Goal: Obtain resource: Download file/media

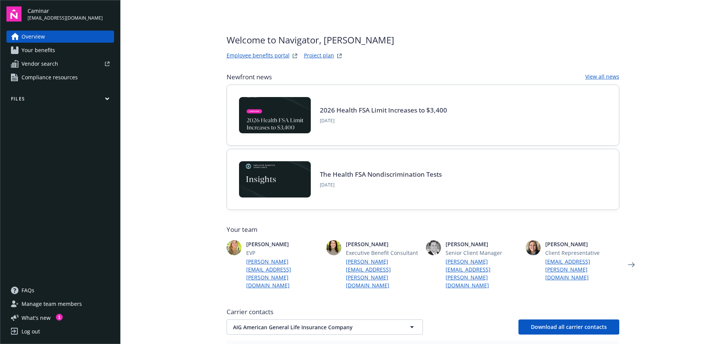
click at [46, 50] on span "Your benefits" at bounding box center [39, 50] width 34 height 12
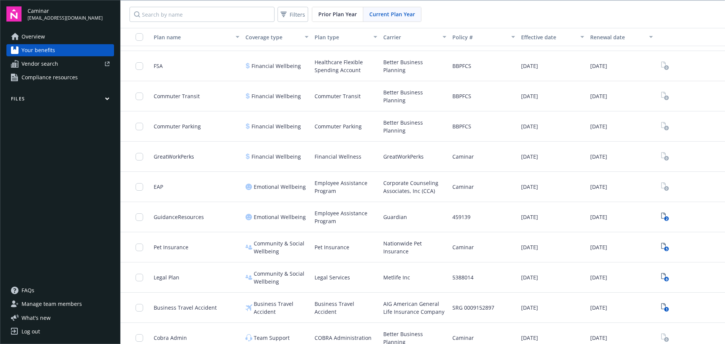
scroll to position [517, 0]
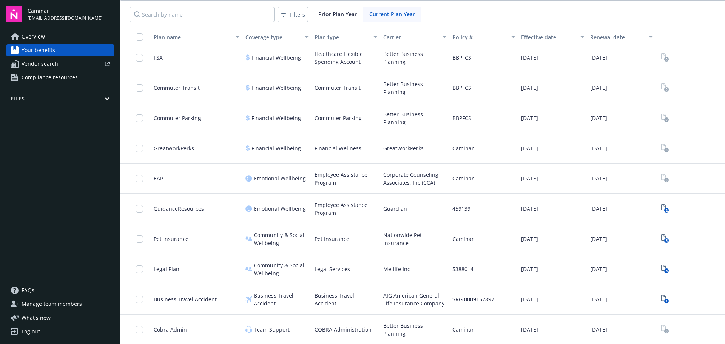
click at [29, 34] on span "Overview" at bounding box center [33, 37] width 23 height 12
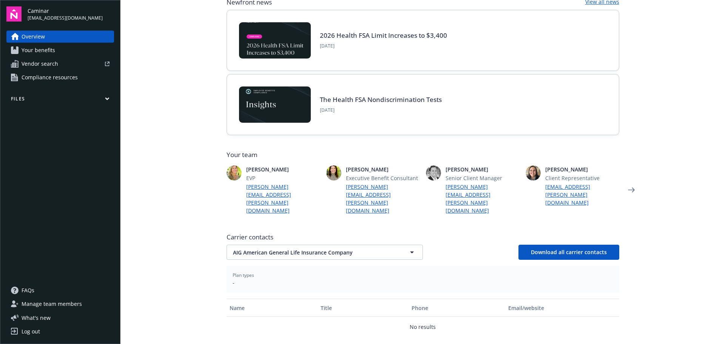
scroll to position [76, 0]
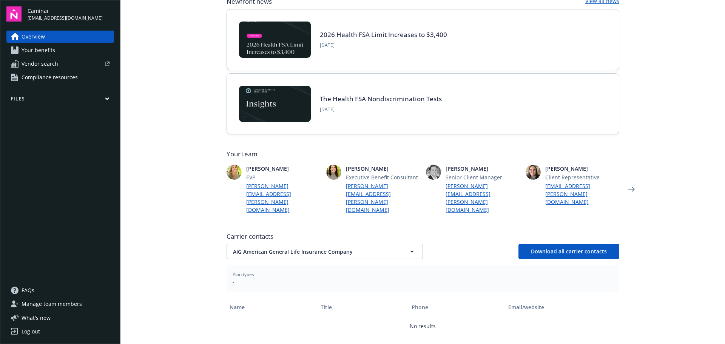
click at [37, 98] on button "Files" at bounding box center [60, 100] width 108 height 9
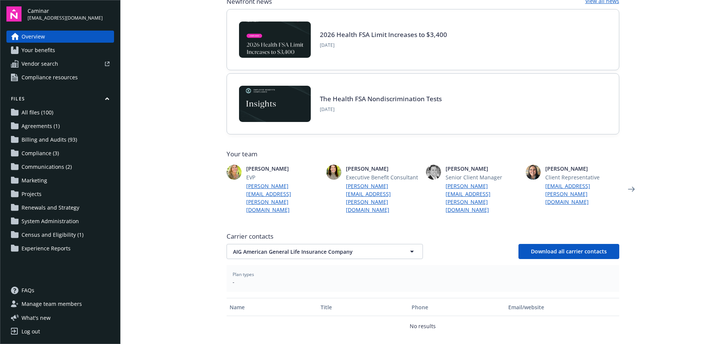
click at [38, 167] on span "Communications (2)" at bounding box center [47, 167] width 50 height 12
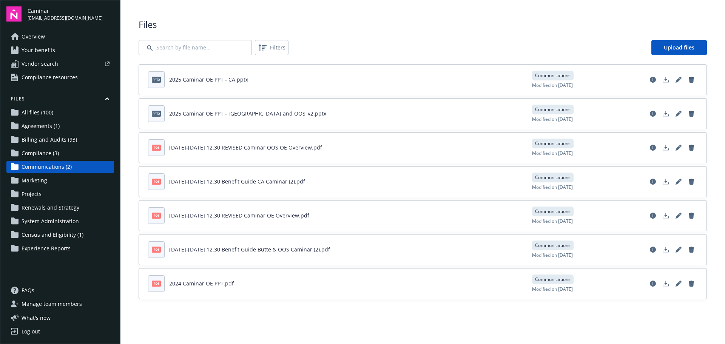
click at [255, 215] on link "[DATE]-[DATE] 12.30 REVISED Caminar OE Overview.pdf" at bounding box center [239, 215] width 140 height 7
click at [43, 154] on span "Compliance (3)" at bounding box center [40, 153] width 37 height 12
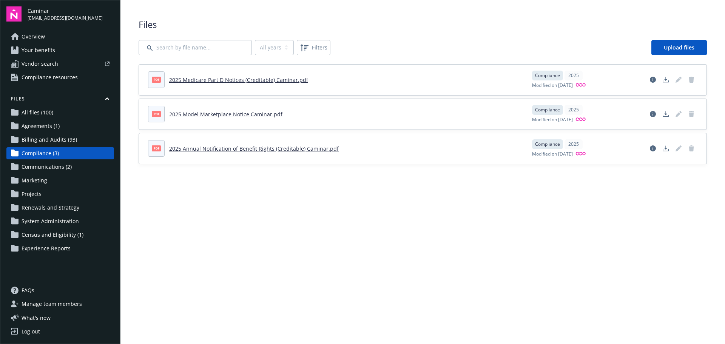
click at [45, 142] on span "Billing and Audits (93)" at bounding box center [50, 140] width 56 height 12
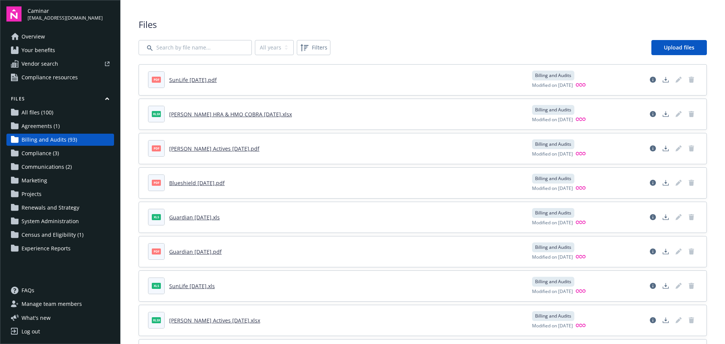
click at [46, 127] on span "Agreements (1)" at bounding box center [41, 126] width 38 height 12
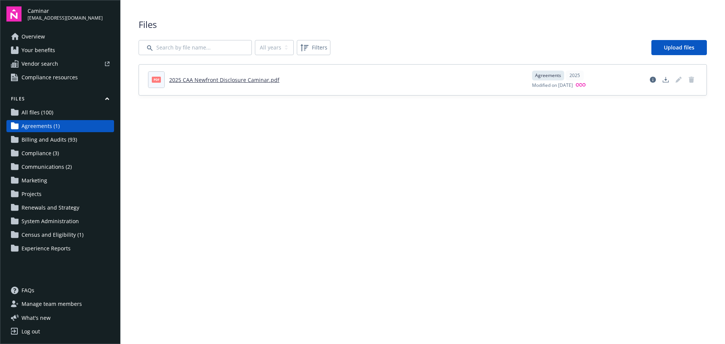
click at [43, 115] on span "All files (100)" at bounding box center [38, 112] width 32 height 12
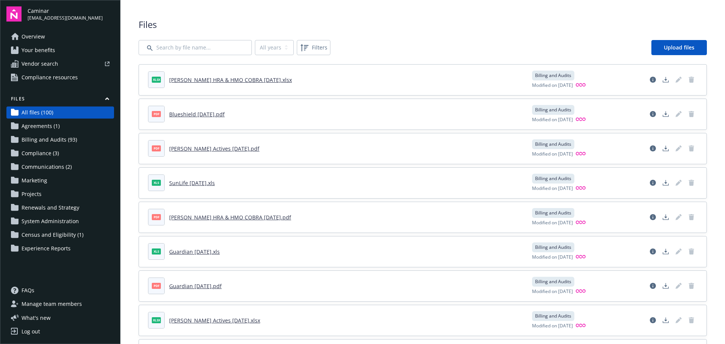
click at [60, 235] on span "Census and Eligibility (1)" at bounding box center [53, 235] width 62 height 12
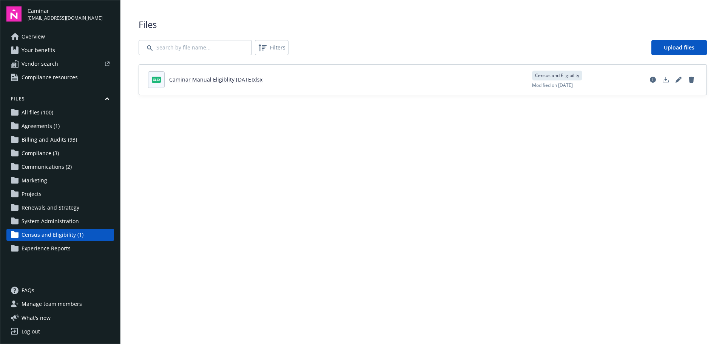
click at [51, 245] on span "Experience Reports" at bounding box center [46, 248] width 49 height 12
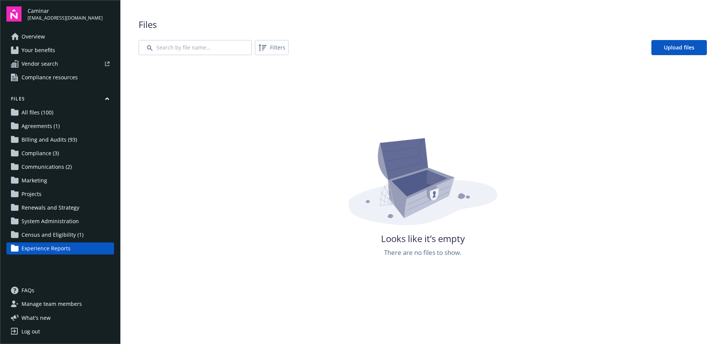
click at [47, 169] on span "Communications (2)" at bounding box center [47, 167] width 50 height 12
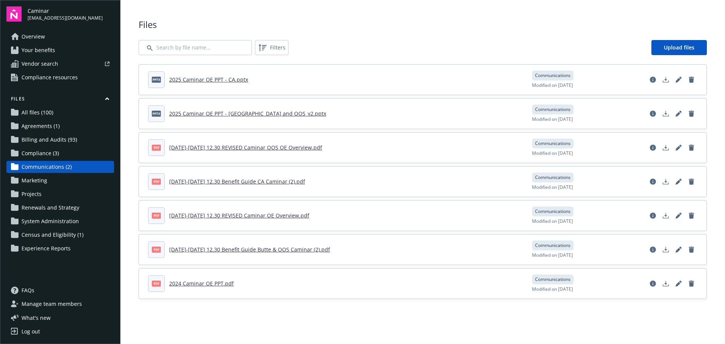
click at [45, 154] on span "Compliance (3)" at bounding box center [40, 153] width 37 height 12
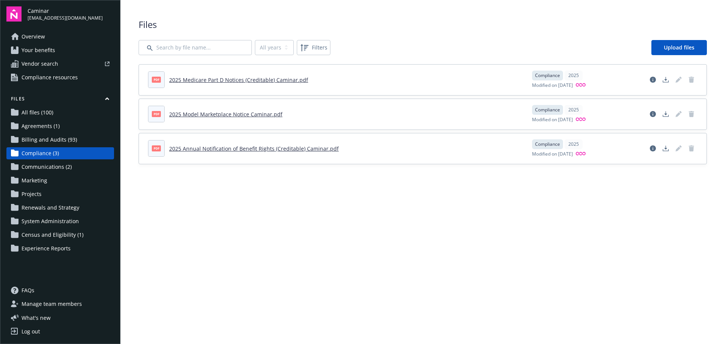
click at [73, 47] on link "Your benefits" at bounding box center [60, 50] width 108 height 12
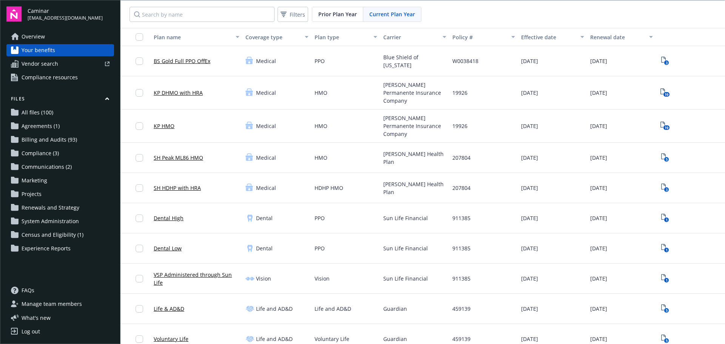
click at [41, 62] on span "Vendor search" at bounding box center [40, 64] width 37 height 12
click at [77, 137] on link "Billing and Audits (93)" at bounding box center [60, 140] width 108 height 12
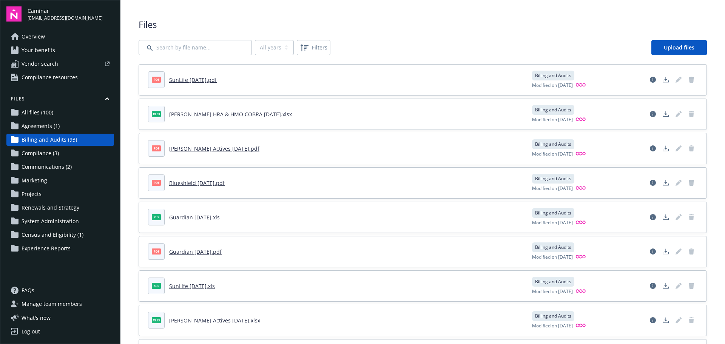
click at [66, 153] on link "Compliance (3)" at bounding box center [60, 153] width 108 height 12
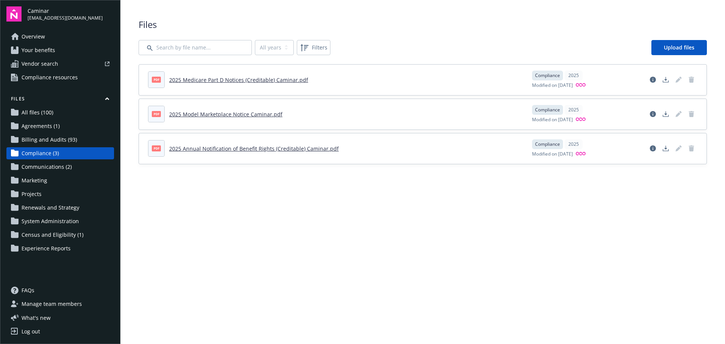
click at [76, 168] on link "Communications (2)" at bounding box center [60, 167] width 108 height 12
